Goal: Task Accomplishment & Management: Manage account settings

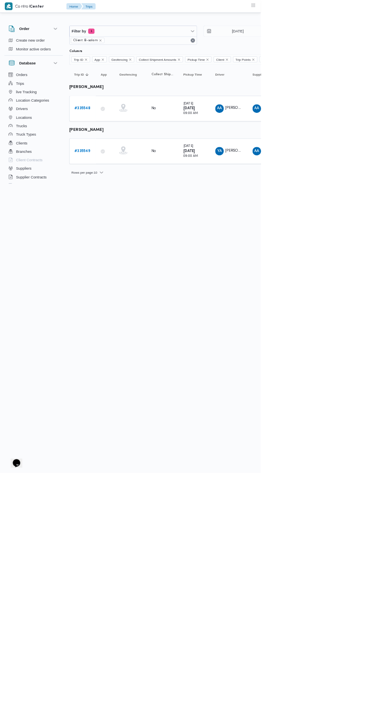
click at [129, 225] on b "# 335549" at bounding box center [124, 227] width 24 height 5
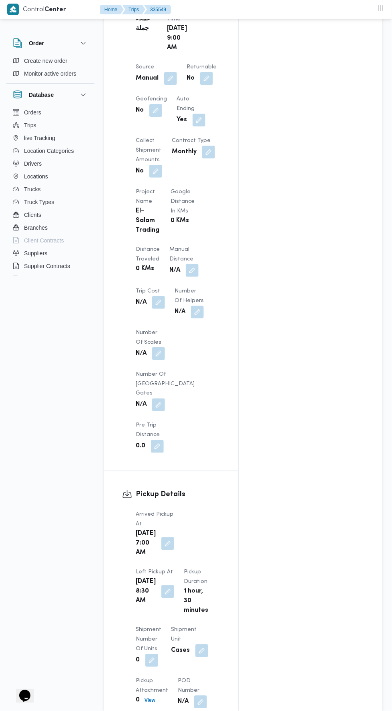
scroll to position [508, 0]
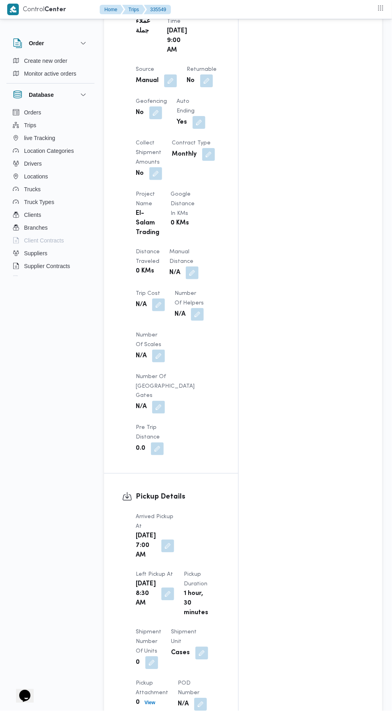
click at [186, 267] on button "button" at bounding box center [192, 273] width 13 height 13
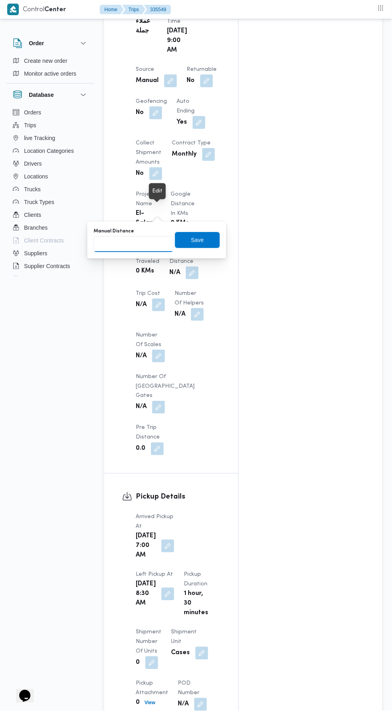
click at [153, 243] on input "Manual Distance" at bounding box center [134, 244] width 80 height 16
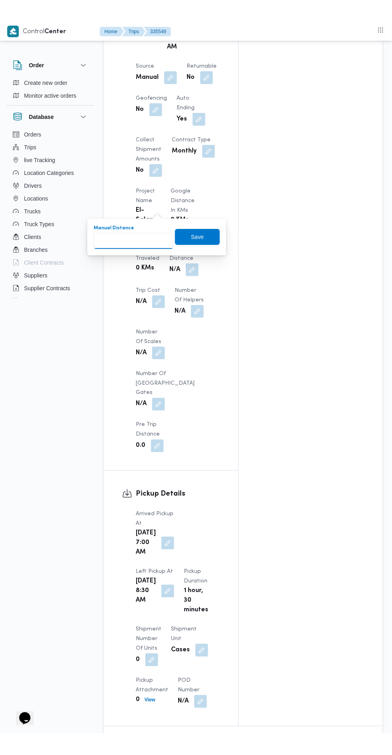
scroll to position [541, 0]
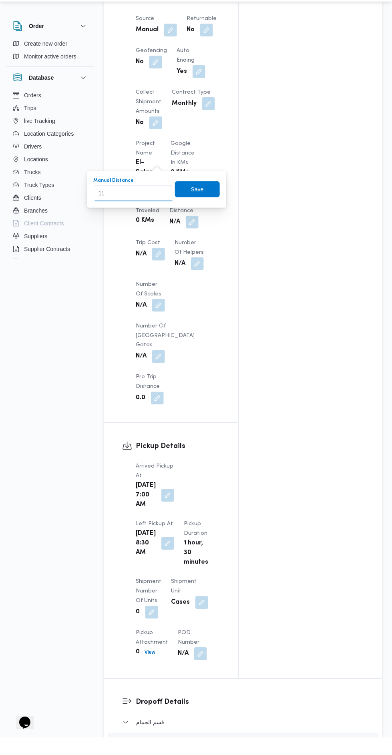
type input "115"
click at [196, 202] on span "Save" at bounding box center [197, 207] width 13 height 10
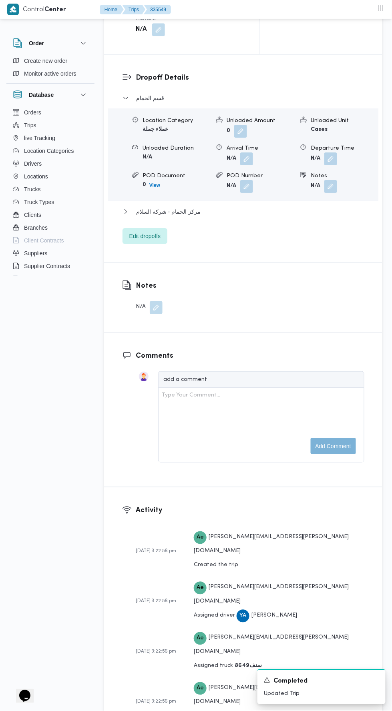
scroll to position [1036, 0]
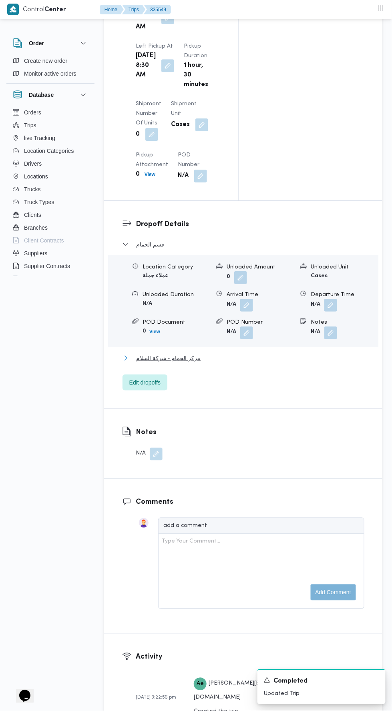
click at [274, 353] on button "مركز الحمام - شركة السلام" at bounding box center [243, 358] width 242 height 10
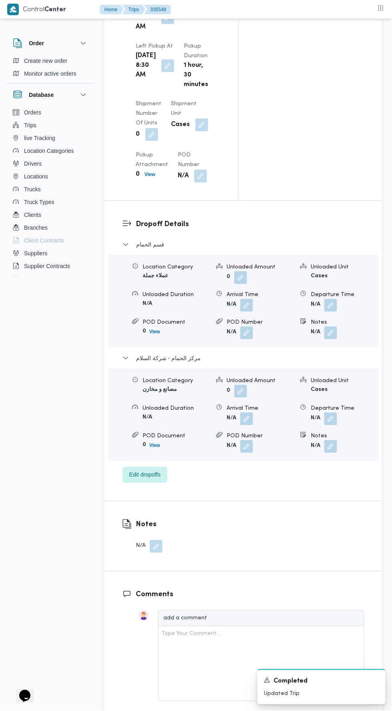
click at [332, 413] on button "button" at bounding box center [330, 419] width 13 height 13
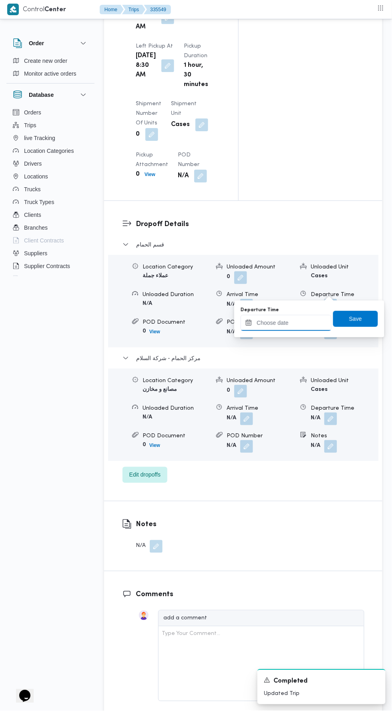
click at [317, 323] on input "Departure Time" at bounding box center [286, 323] width 91 height 16
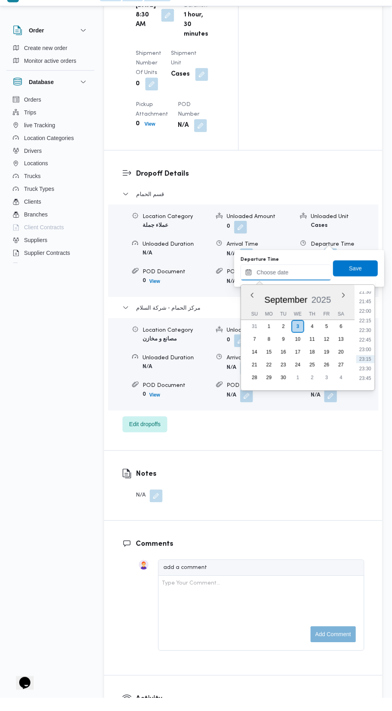
scroll to position [1074, 0]
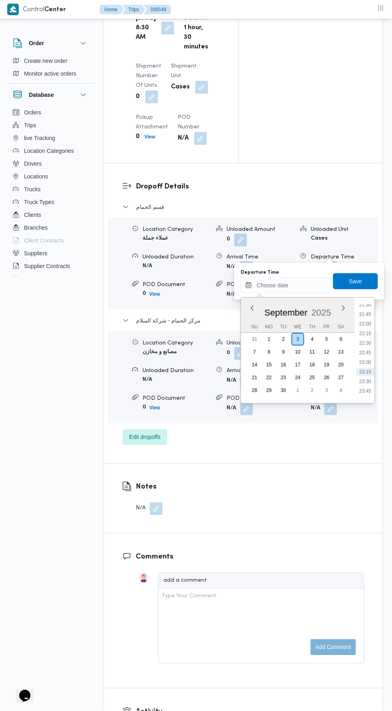
click at [365, 361] on li "23:00" at bounding box center [365, 363] width 18 height 8
type input "03/09/2025 23:00"
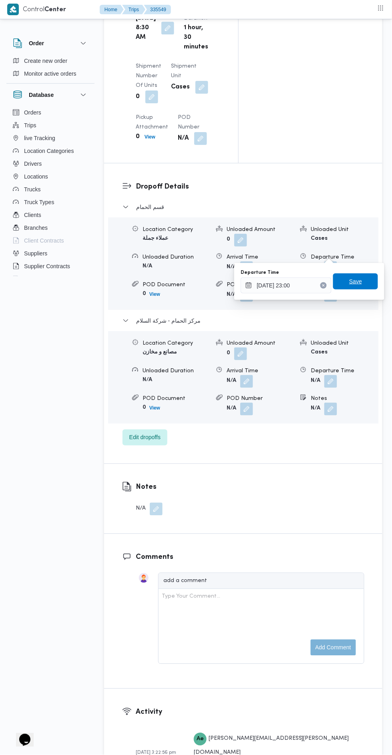
click at [366, 277] on span "Save" at bounding box center [355, 281] width 45 height 16
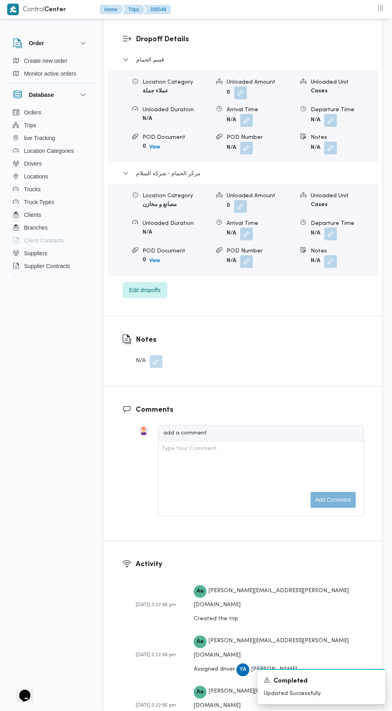
scroll to position [0, 0]
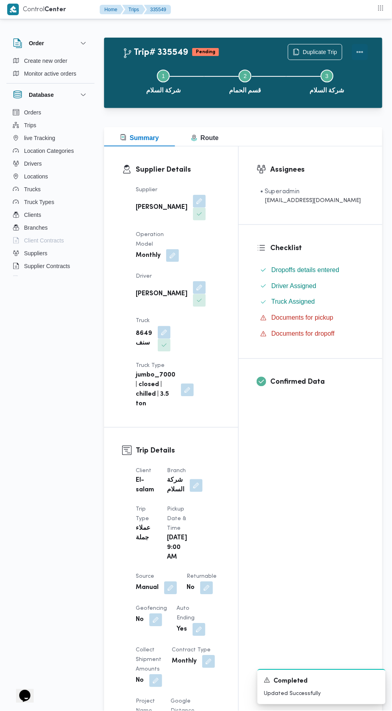
click at [361, 47] on button "Actions" at bounding box center [360, 52] width 16 height 16
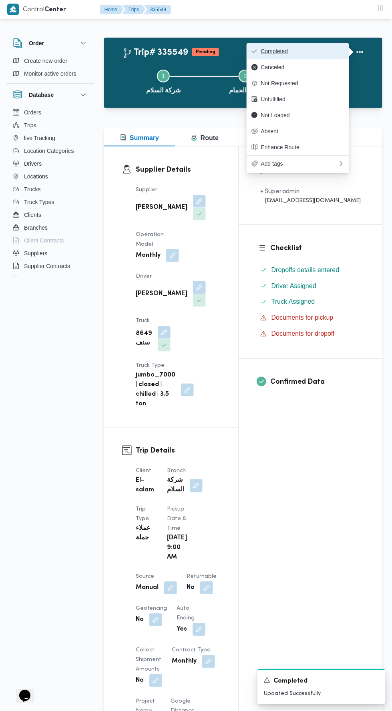
click at [315, 47] on button "Completed" at bounding box center [298, 51] width 102 height 16
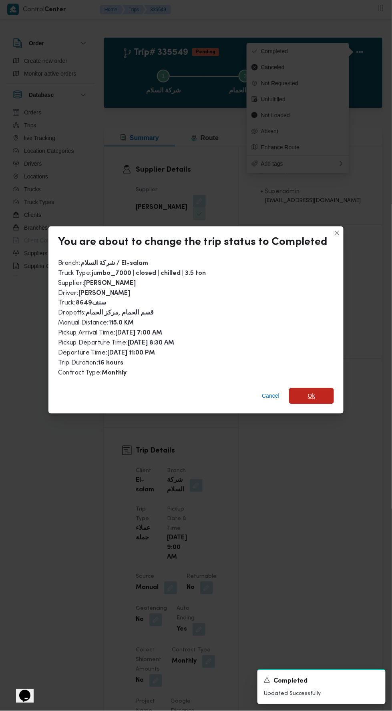
click at [317, 389] on span "Ok" at bounding box center [311, 396] width 45 height 16
